Goal: Information Seeking & Learning: Understand process/instructions

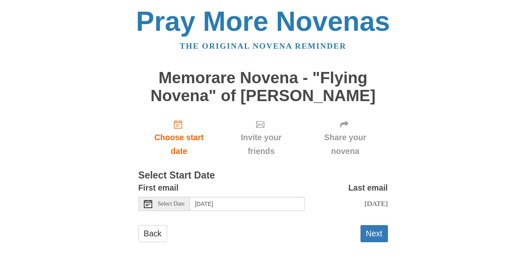
scroll to position [3, 0]
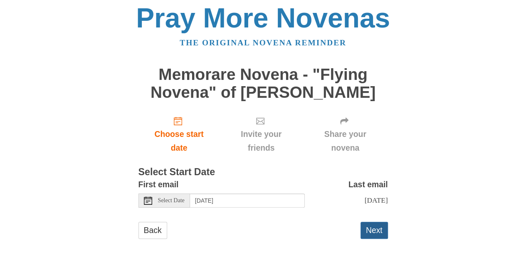
click at [377, 233] on button "Next" at bounding box center [374, 230] width 27 height 17
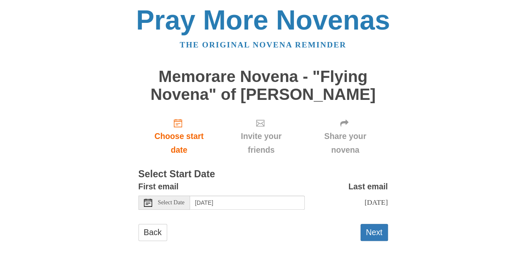
scroll to position [3, 0]
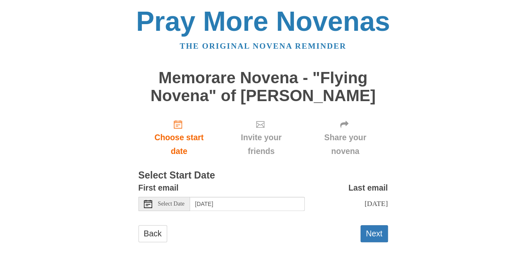
scroll to position [3, 0]
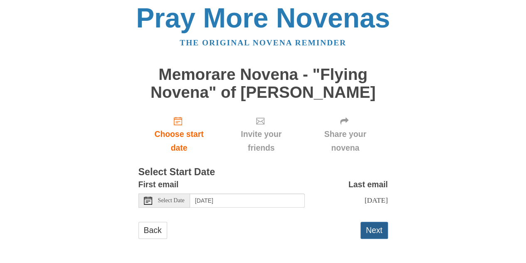
click at [370, 227] on button "Next" at bounding box center [374, 230] width 27 height 17
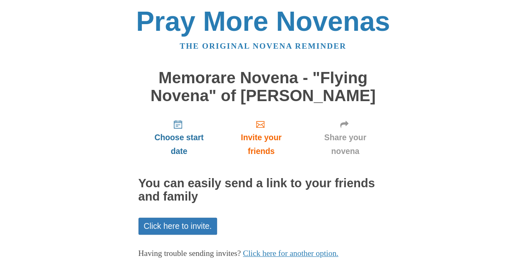
scroll to position [50, 0]
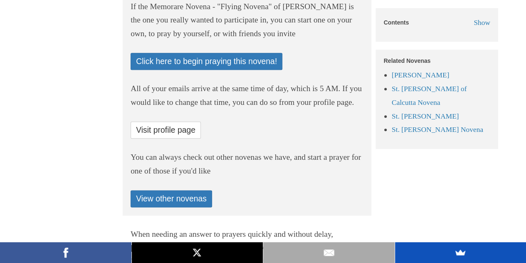
scroll to position [444, 0]
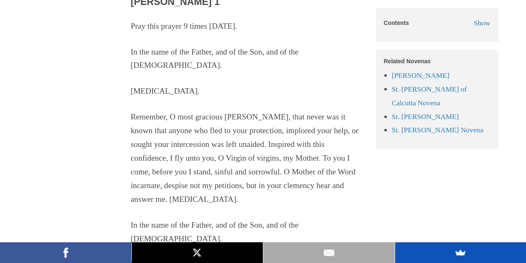
scroll to position [889, 0]
